Goal: Task Accomplishment & Management: Use online tool/utility

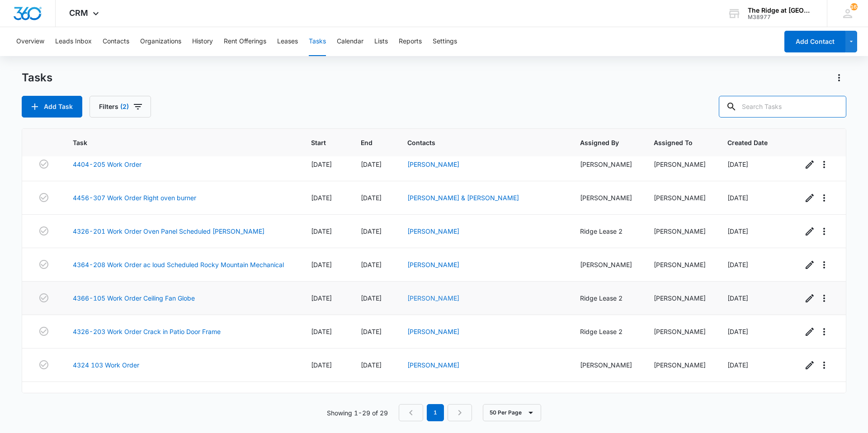
scroll to position [738, 0]
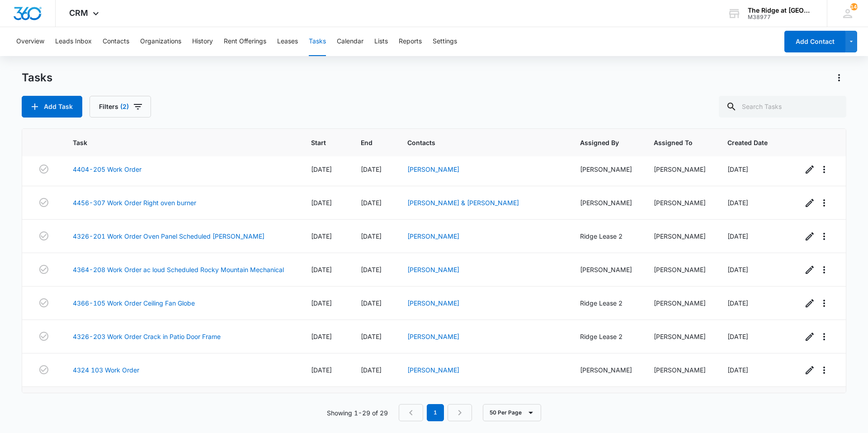
scroll to position [738, 0]
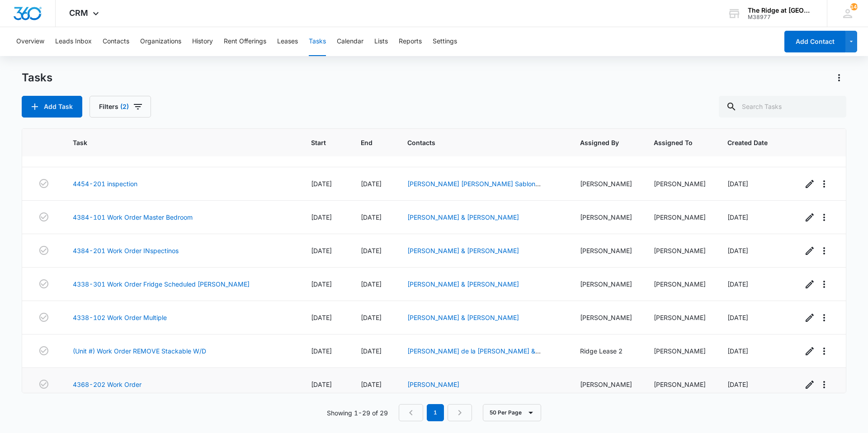
scroll to position [286, 0]
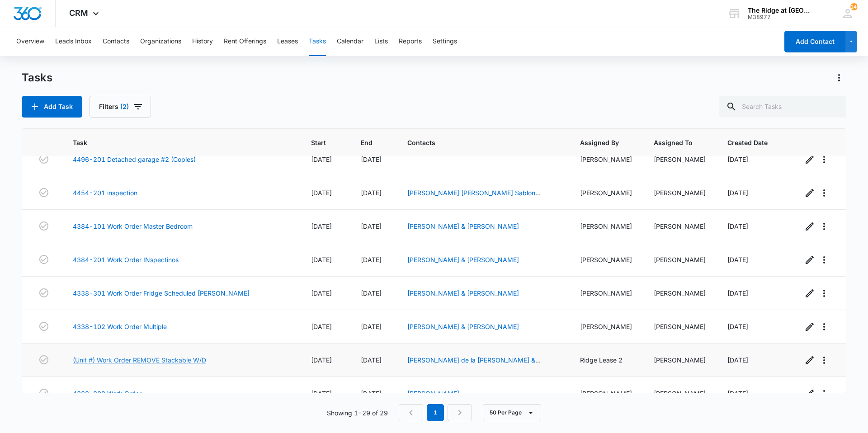
click at [159, 358] on link "(Unit #) Work Order REMOVE Stackable W/D" at bounding box center [139, 359] width 133 height 9
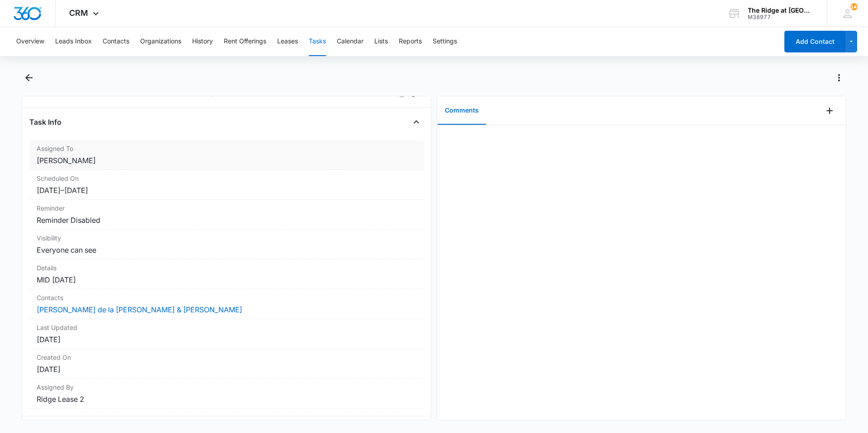
scroll to position [45, 0]
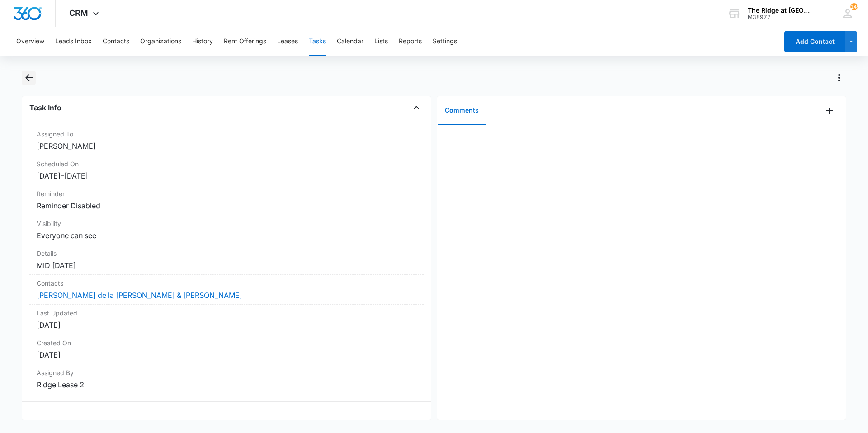
click at [25, 74] on icon "Back" at bounding box center [29, 77] width 11 height 11
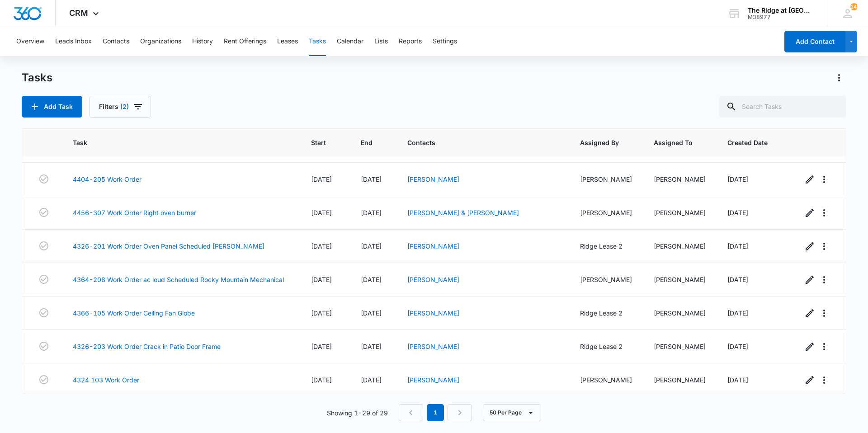
scroll to position [738, 0]
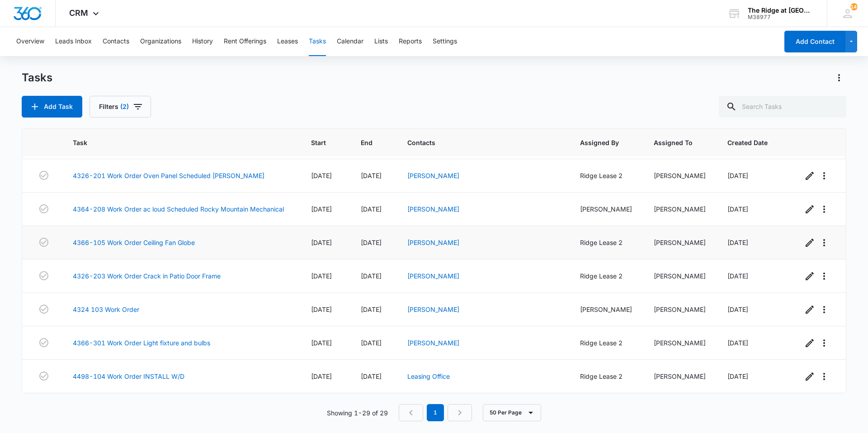
click at [332, 244] on span "[DATE]" at bounding box center [321, 243] width 21 height 8
click at [332, 245] on span "[DATE]" at bounding box center [321, 243] width 21 height 8
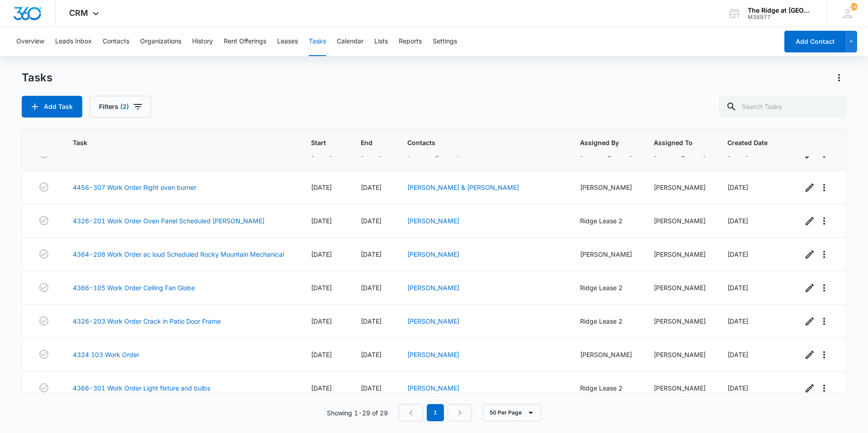
scroll to position [647, 0]
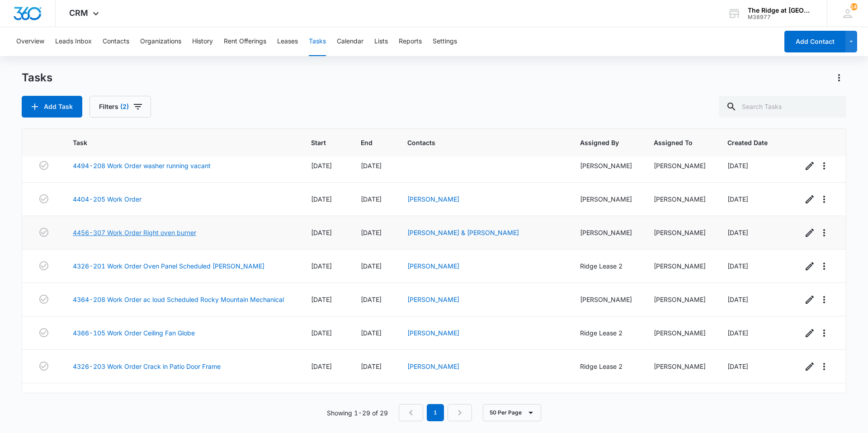
click at [194, 235] on link "4456-307 Work Order Right oven burner" at bounding box center [134, 232] width 123 height 9
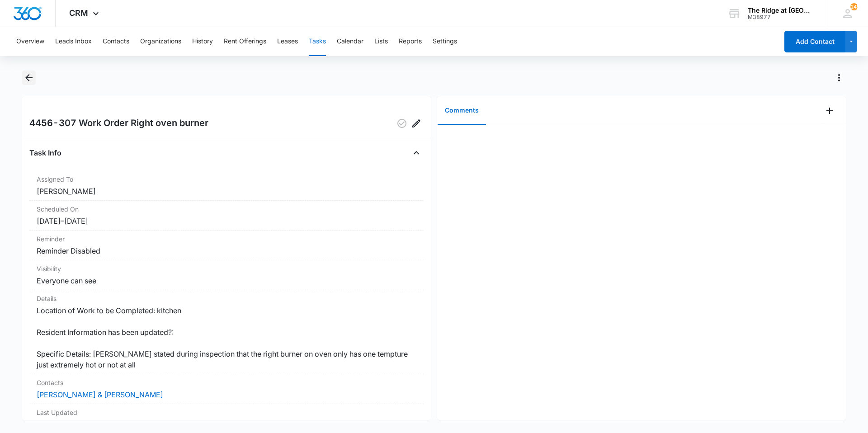
click at [24, 79] on icon "Back" at bounding box center [29, 77] width 11 height 11
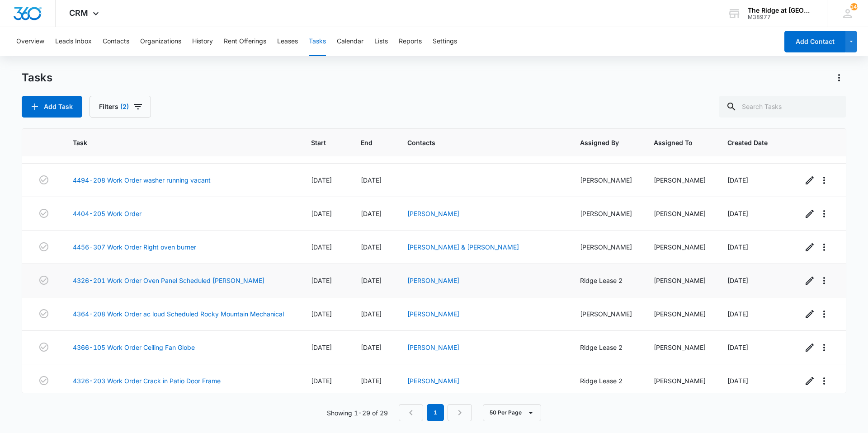
scroll to position [738, 0]
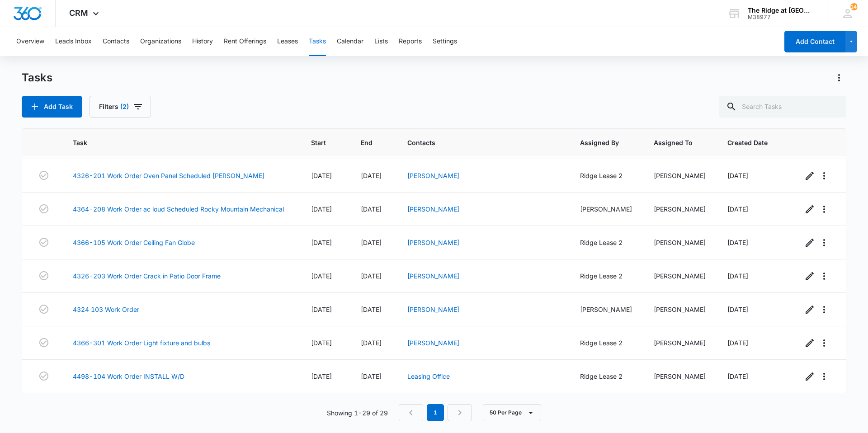
click at [352, 111] on div "Add Task Filters (2)" at bounding box center [434, 107] width 825 height 22
drag, startPoint x: 624, startPoint y: 246, endPoint x: 574, endPoint y: 243, distance: 49.8
click at [574, 243] on td "Ridge Lease 2" at bounding box center [606, 242] width 74 height 33
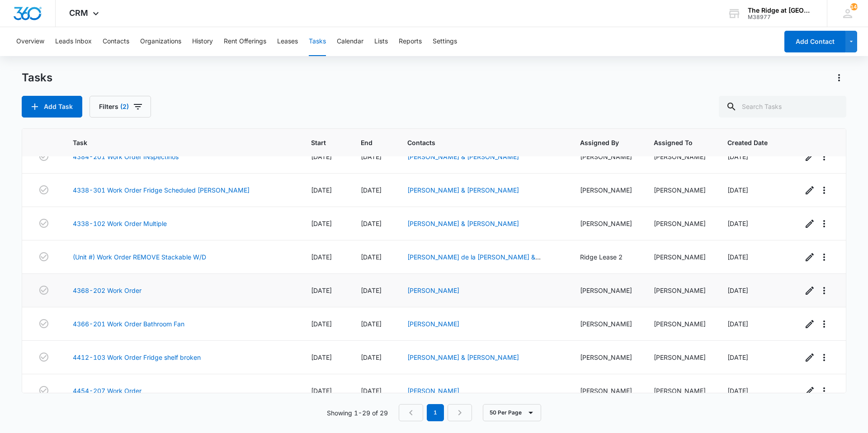
scroll to position [331, 0]
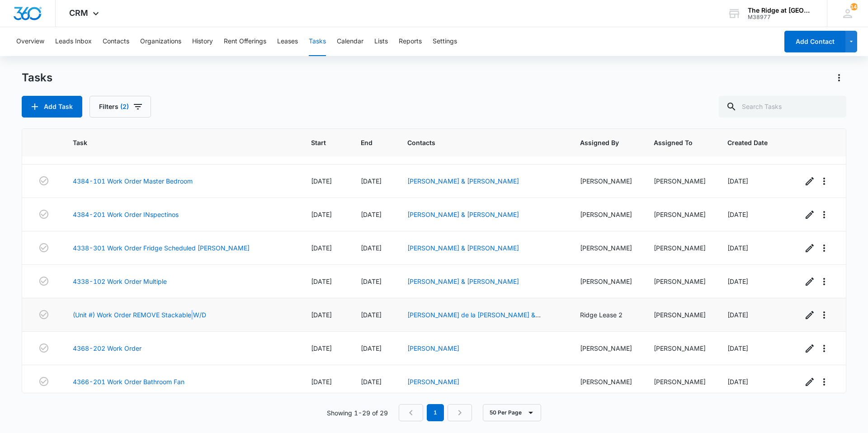
drag, startPoint x: 202, startPoint y: 312, endPoint x: 192, endPoint y: 309, distance: 10.9
click at [192, 309] on td "(Unit #) Work Order REMOVE Stackable W/D" at bounding box center [181, 314] width 238 height 33
click at [179, 316] on link "(Unit #) Work Order REMOVE Stackable W/D" at bounding box center [139, 314] width 133 height 9
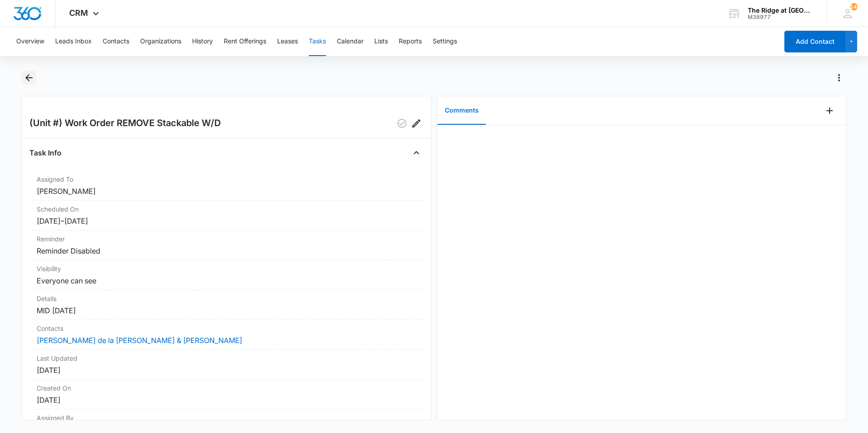
click at [24, 82] on icon "Back" at bounding box center [29, 77] width 11 height 11
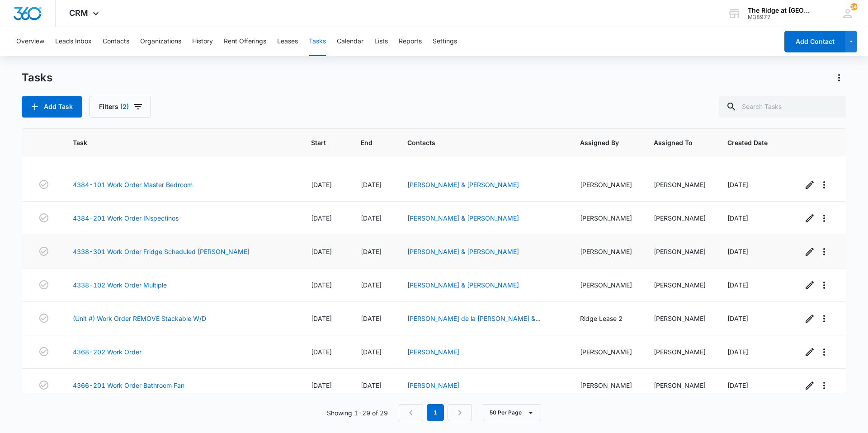
scroll to position [362, 0]
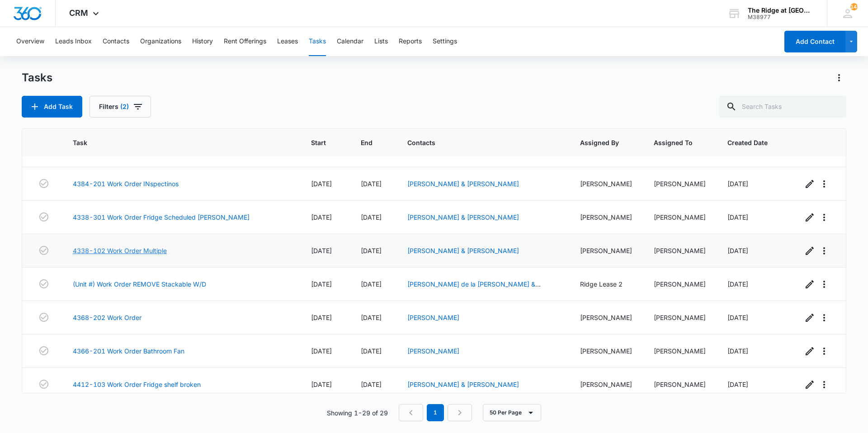
click at [123, 252] on link "4338-102 Work Order Multiple" at bounding box center [120, 250] width 94 height 9
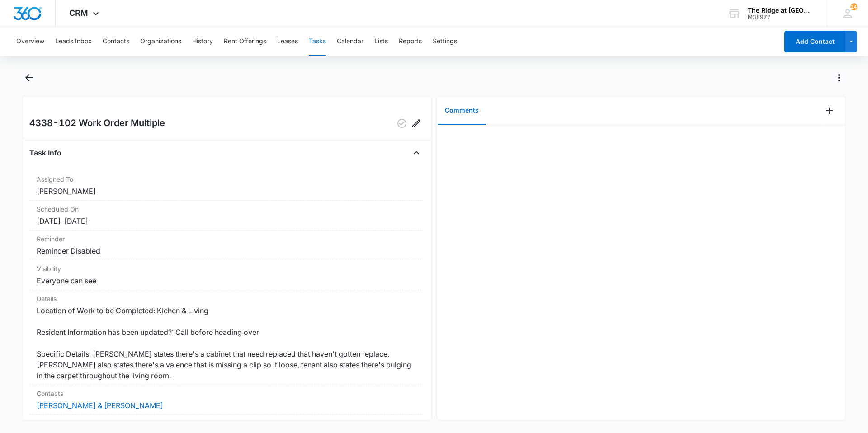
click at [39, 80] on div at bounding box center [434, 83] width 825 height 25
click at [28, 79] on icon "Back" at bounding box center [29, 77] width 11 height 11
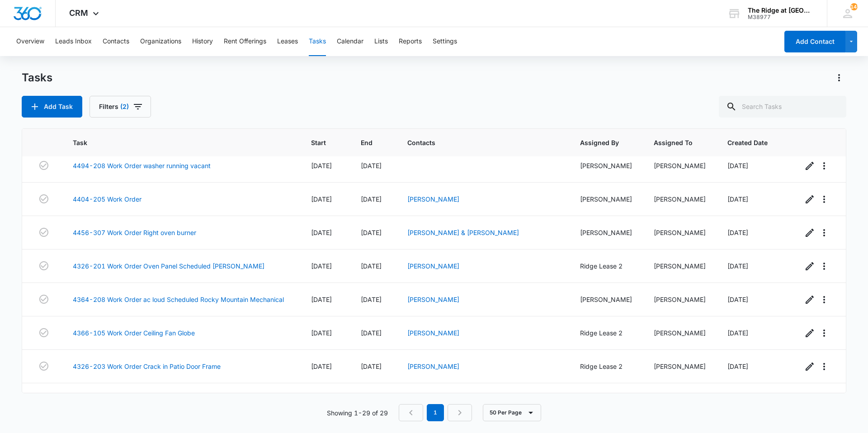
scroll to position [602, 0]
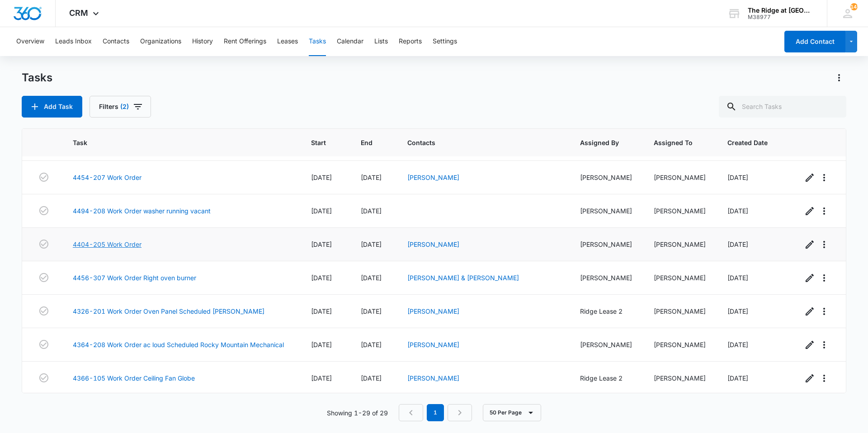
click at [135, 244] on link "4404-205 Work Order" at bounding box center [107, 244] width 69 height 9
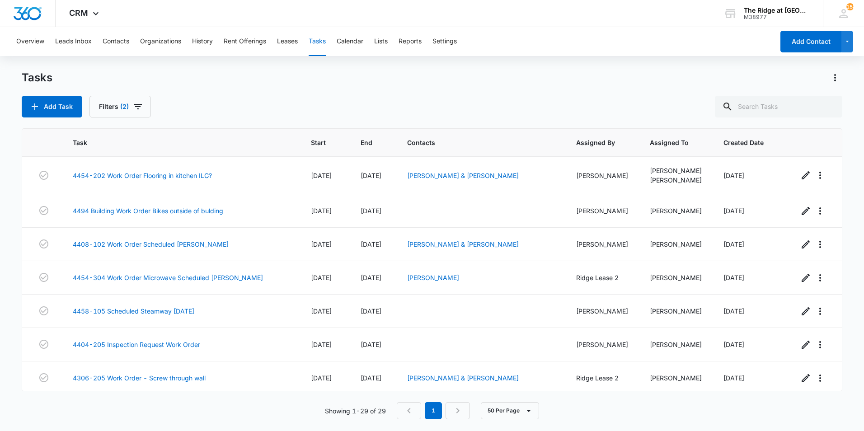
scroll to position [740, 0]
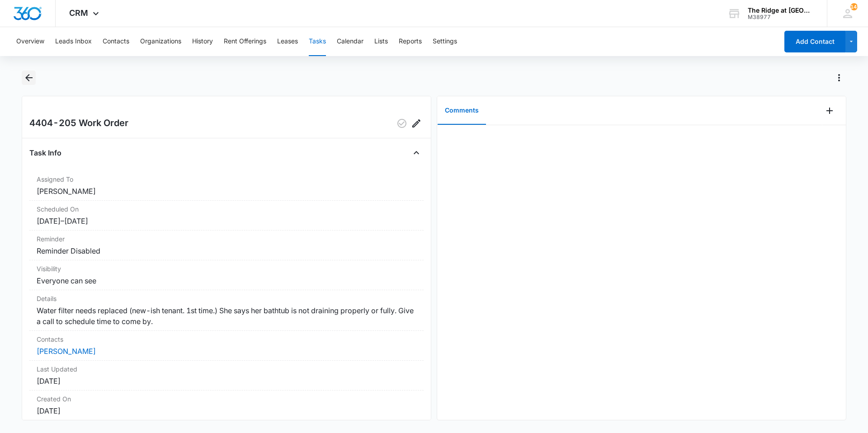
click at [28, 78] on icon "Back" at bounding box center [28, 77] width 7 height 7
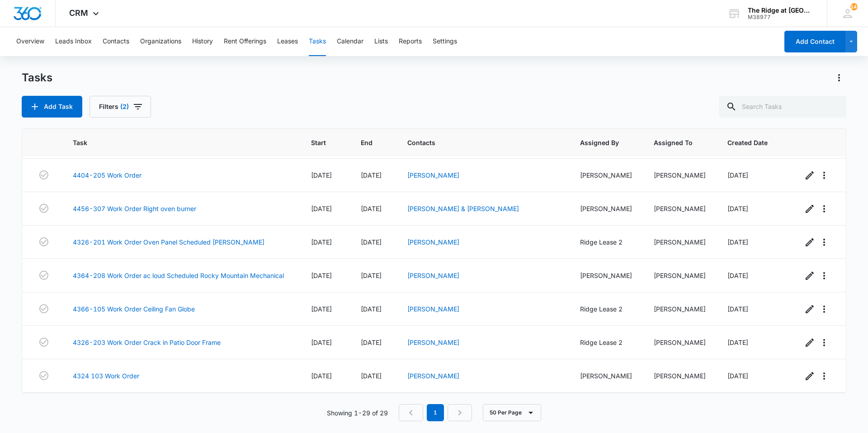
scroll to position [738, 0]
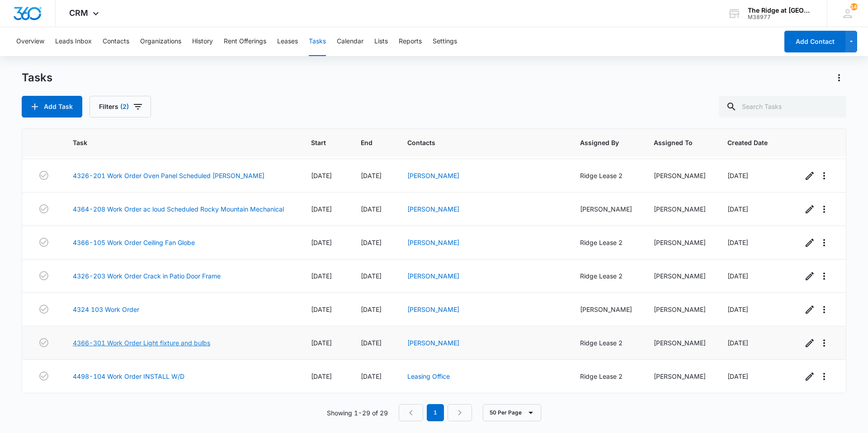
click at [200, 342] on link "4366-301 Work Order Light fixture and bulbs" at bounding box center [141, 342] width 137 height 9
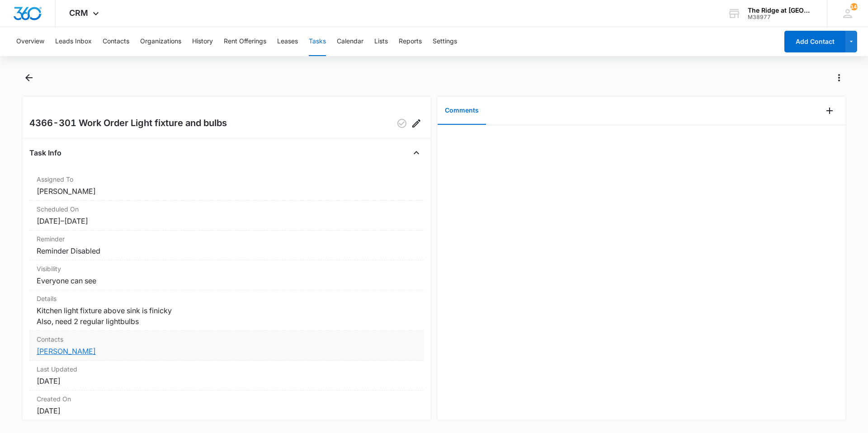
click at [53, 349] on link "[PERSON_NAME]" at bounding box center [66, 351] width 59 height 9
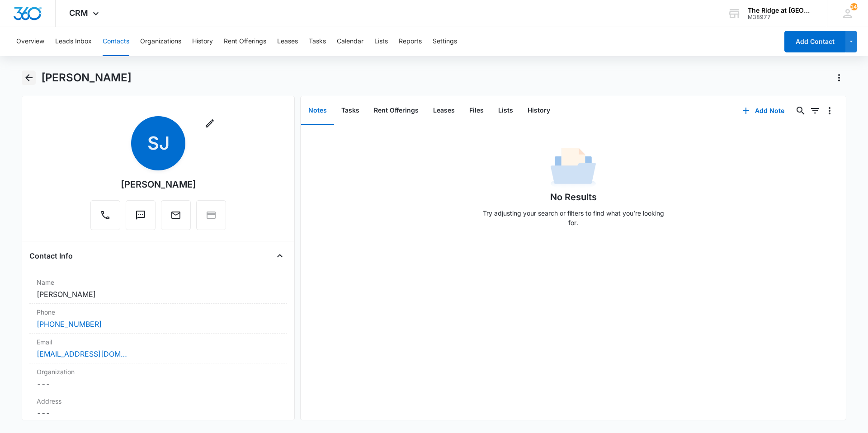
click at [28, 76] on icon "Back" at bounding box center [29, 77] width 11 height 11
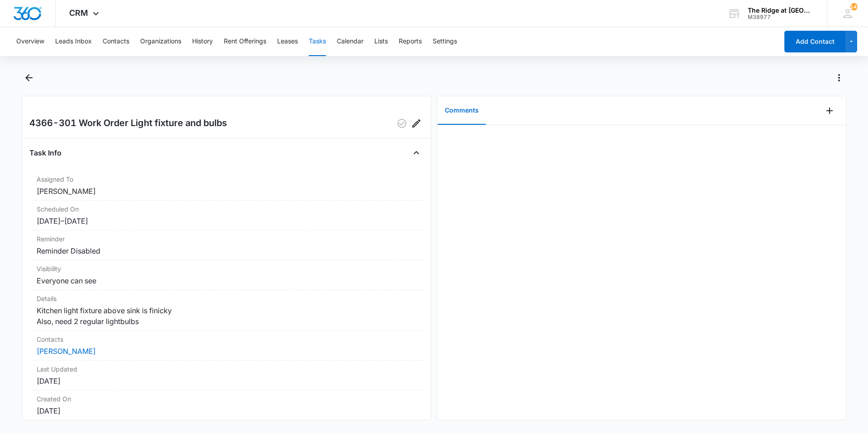
click at [18, 81] on main "4366-301 Work Order Light fixture and bulbs Task Info Assigned To [PERSON_NAME]…" at bounding box center [434, 251] width 868 height 361
click at [27, 80] on icon "Back" at bounding box center [29, 77] width 11 height 11
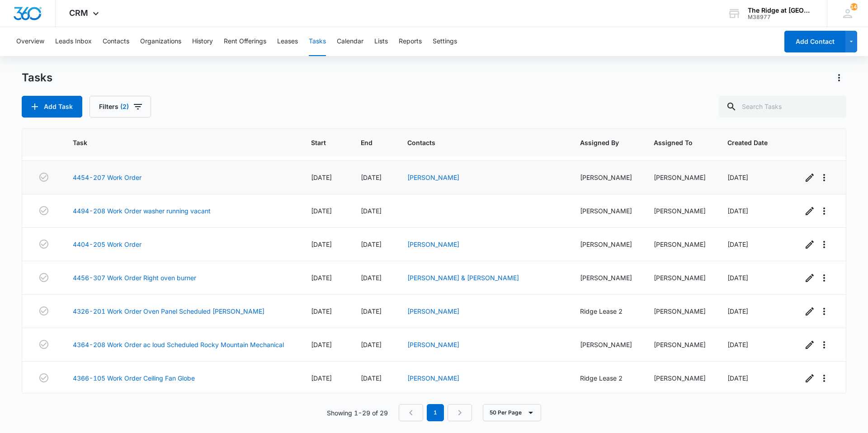
scroll to position [512, 0]
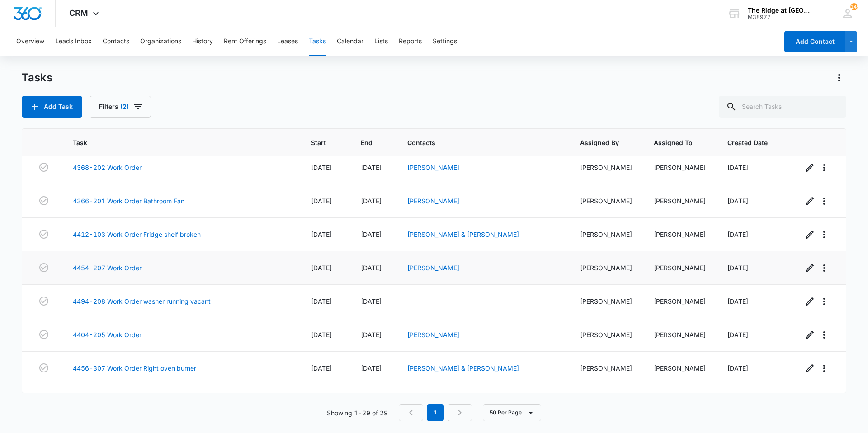
click at [382, 266] on span "[DATE]" at bounding box center [371, 268] width 21 height 8
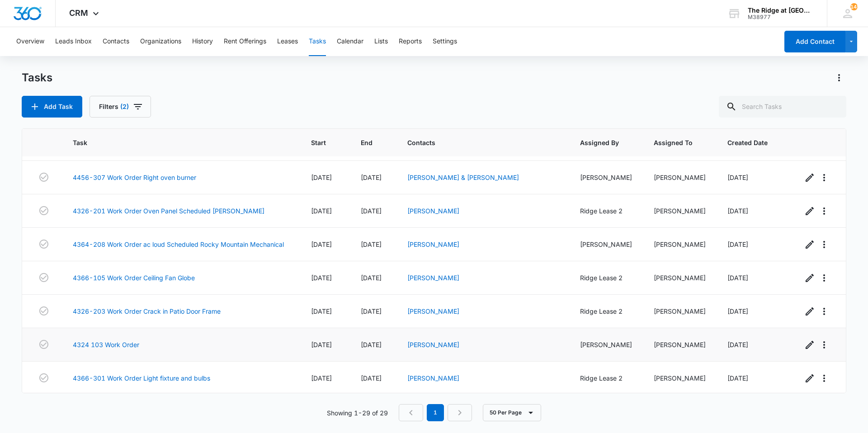
scroll to position [738, 0]
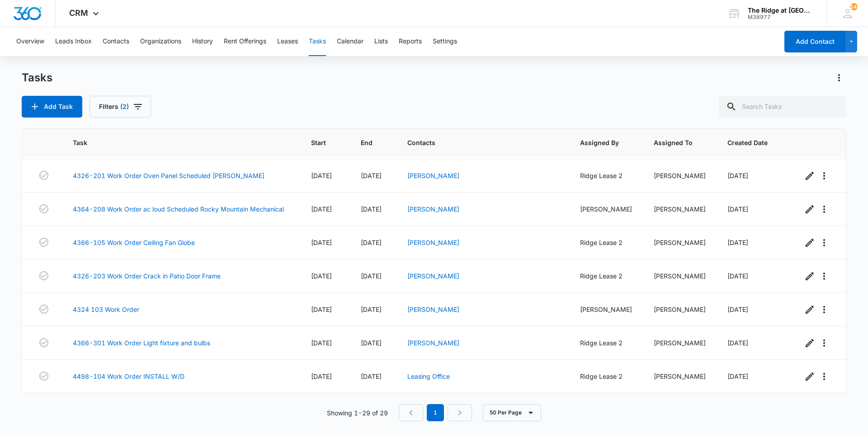
click at [498, 106] on div "Add Task Filters (2)" at bounding box center [434, 107] width 825 height 22
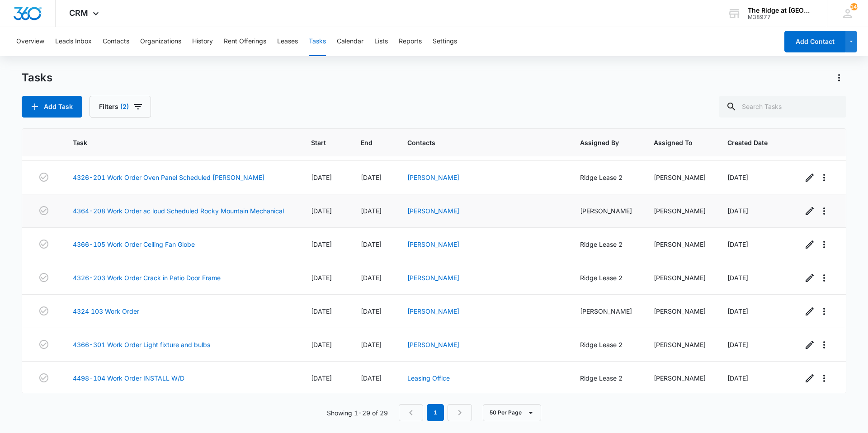
scroll to position [738, 0]
